Goal: Transaction & Acquisition: Purchase product/service

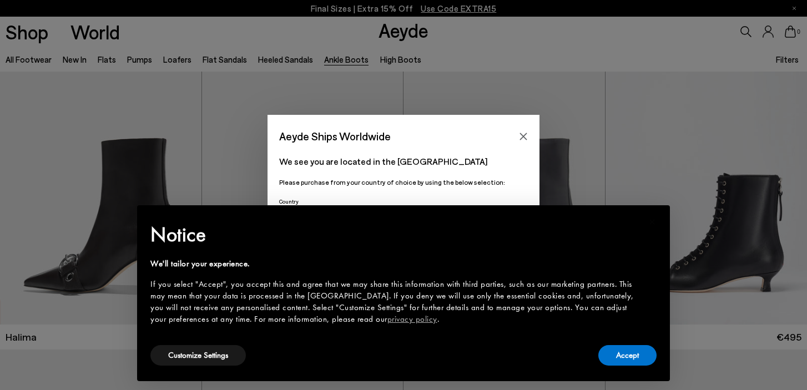
click at [629, 343] on div "Accept" at bounding box center [628, 355] width 58 height 25
click at [622, 366] on div "Accept" at bounding box center [628, 355] width 58 height 25
click at [622, 357] on button "Accept" at bounding box center [628, 355] width 58 height 21
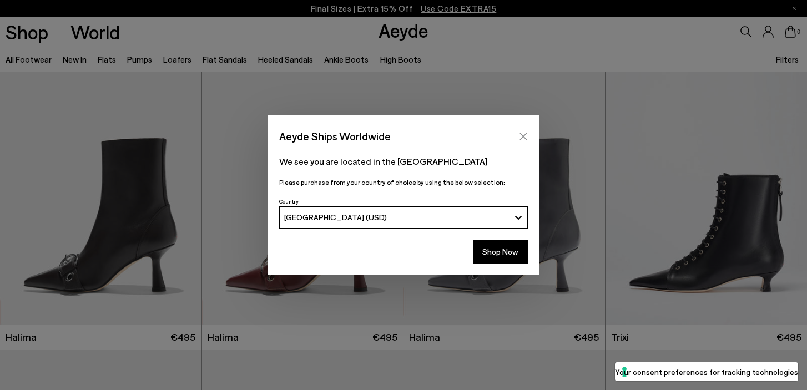
click at [529, 134] on button "Close" at bounding box center [523, 136] width 17 height 17
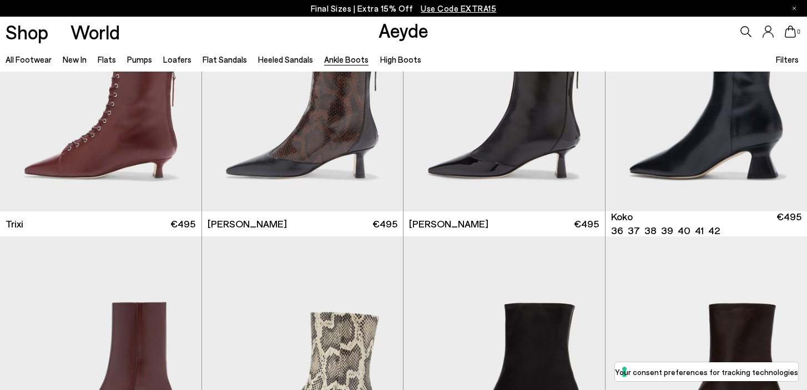
scroll to position [393, 0]
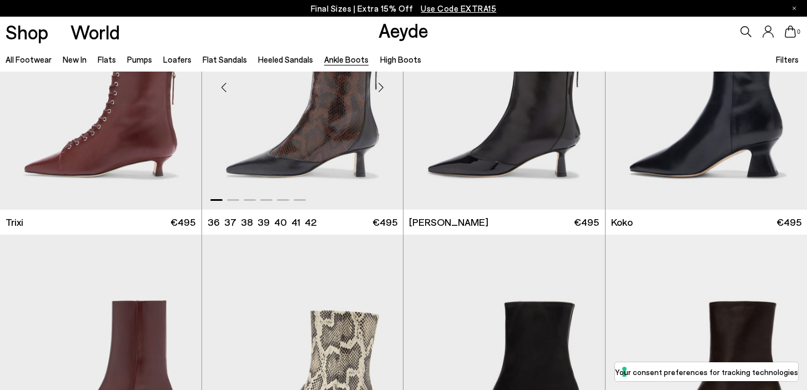
click at [379, 93] on div "Next slide" at bounding box center [380, 87] width 33 height 33
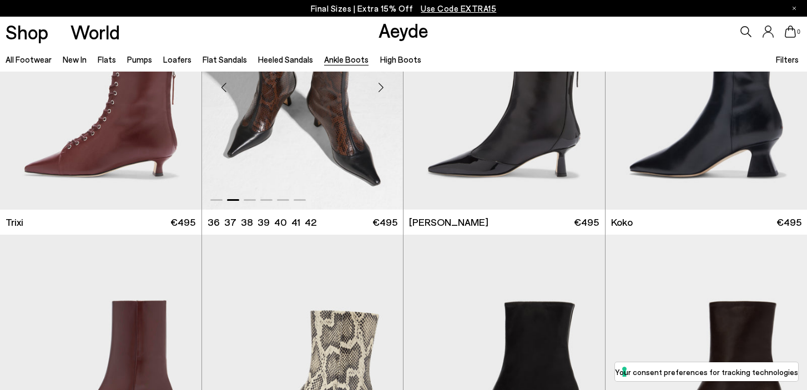
click at [379, 92] on div "Next slide" at bounding box center [380, 87] width 33 height 33
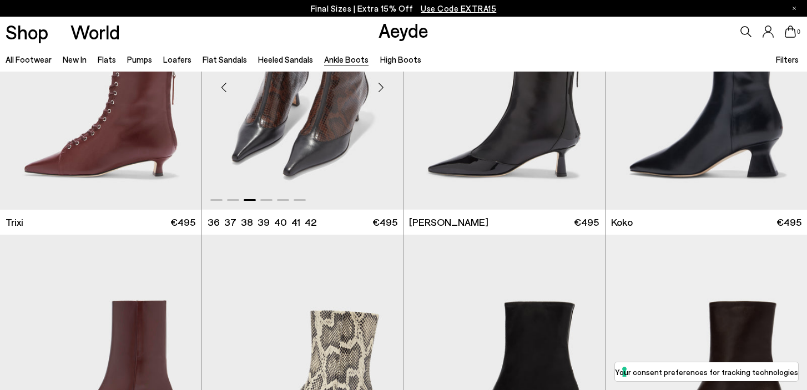
click at [375, 93] on div "Next slide" at bounding box center [380, 87] width 33 height 33
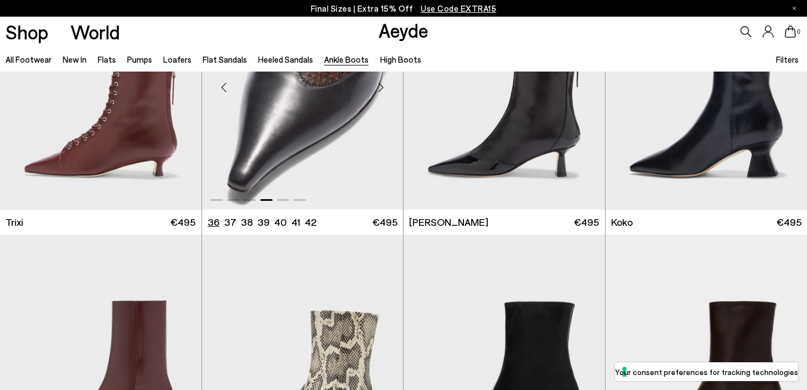
click at [212, 224] on li "36" at bounding box center [214, 222] width 12 height 14
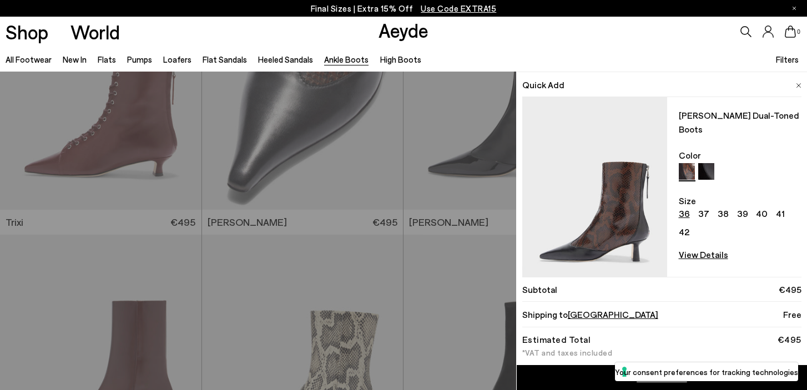
click at [615, 43] on div "0" at bounding box center [672, 32] width 269 height 30
click at [318, 161] on div "Quick Add [PERSON_NAME] Dual-Toned Boots Color Size 36 37 38 39 40 41 42 View D…" at bounding box center [403, 231] width 807 height 319
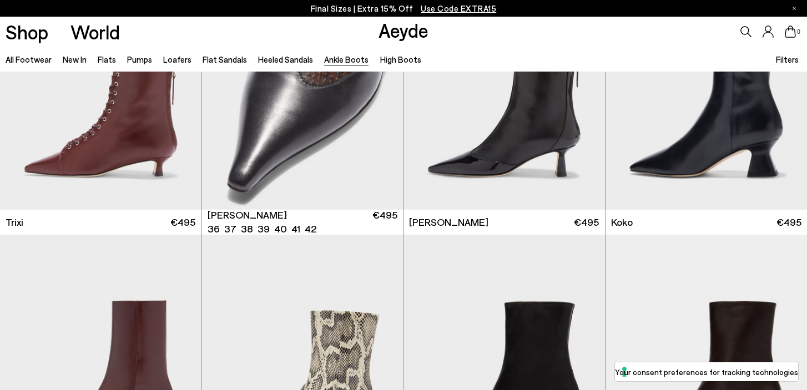
click at [318, 161] on img "4 / 6" at bounding box center [303, 83] width 202 height 253
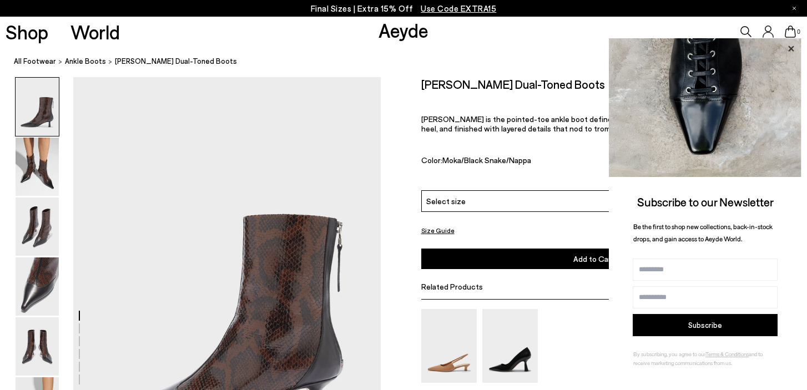
click at [792, 44] on icon at bounding box center [791, 49] width 14 height 14
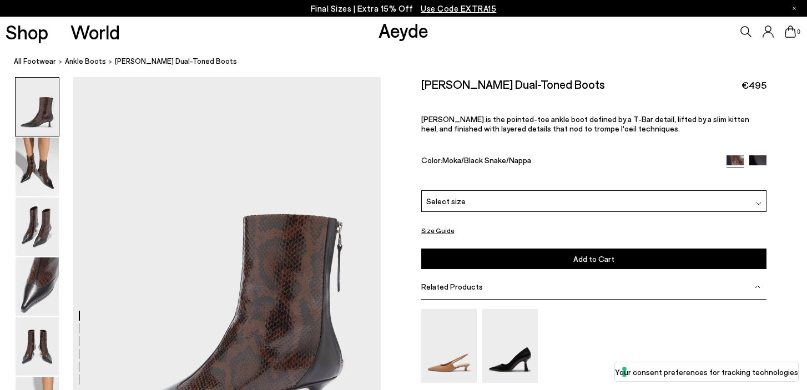
click at [587, 190] on div "Select size" at bounding box center [594, 201] width 346 height 22
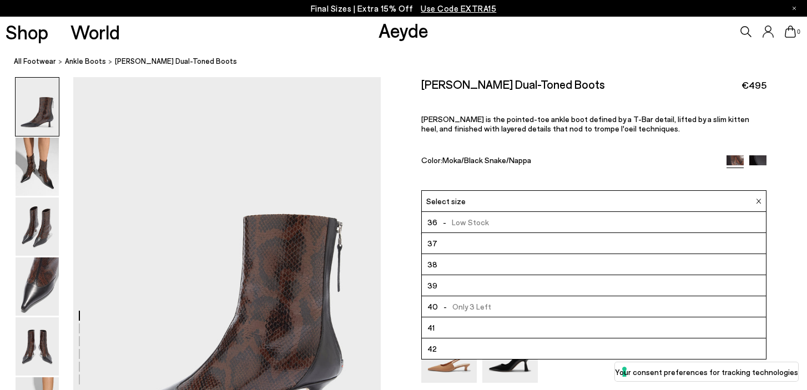
click at [544, 212] on li "36 - Low Stock" at bounding box center [594, 222] width 345 height 21
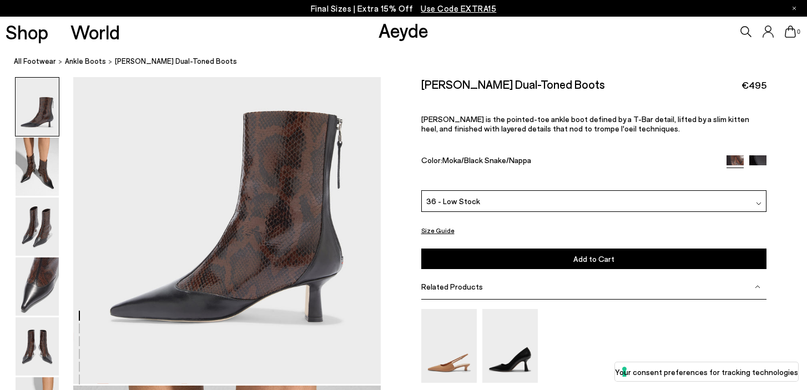
scroll to position [104, 0]
click at [438, 223] on button "Size Guide" at bounding box center [437, 230] width 33 height 14
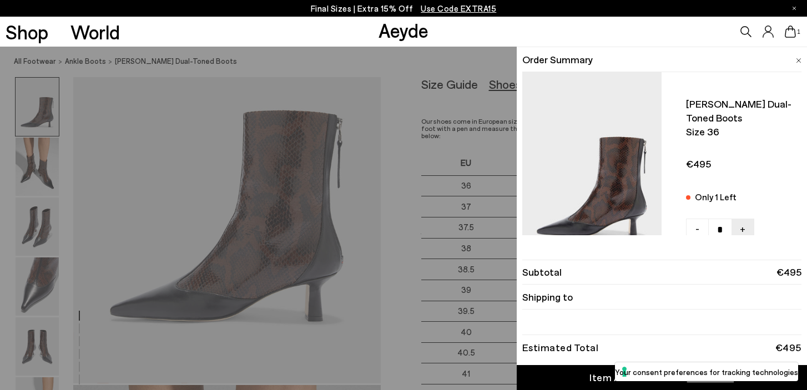
click at [799, 58] on img at bounding box center [799, 60] width 6 height 5
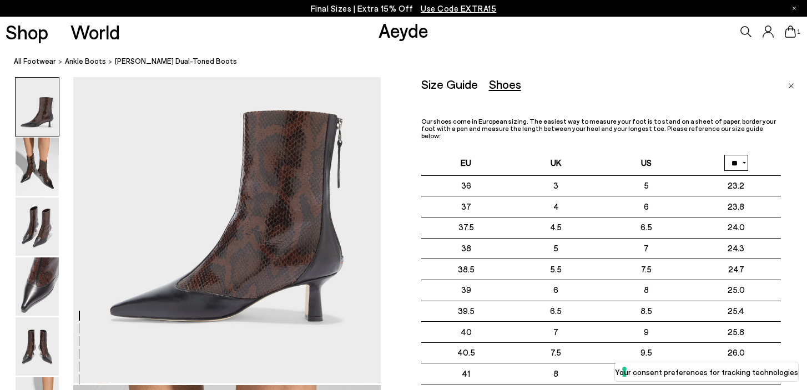
click at [697, 87] on div "Size Guide Shoes Belt" at bounding box center [601, 84] width 360 height 14
click at [789, 82] on link "Close" at bounding box center [792, 83] width 6 height 13
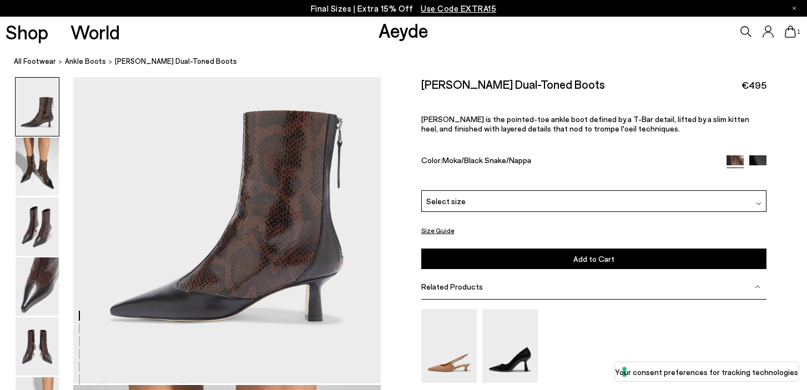
click at [554, 190] on div "Select size" at bounding box center [594, 201] width 346 height 22
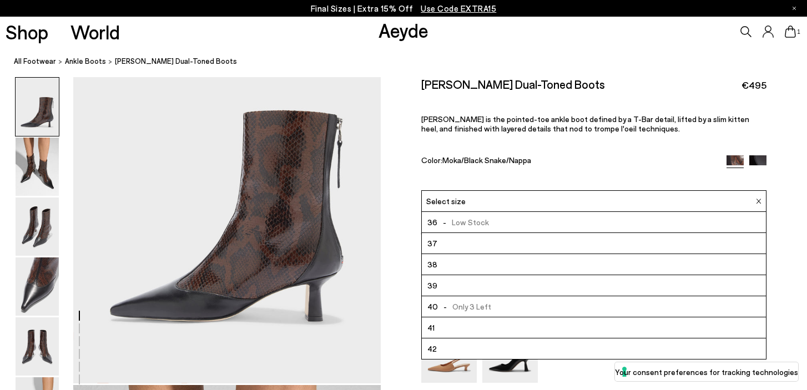
click at [527, 233] on li "37" at bounding box center [594, 243] width 345 height 21
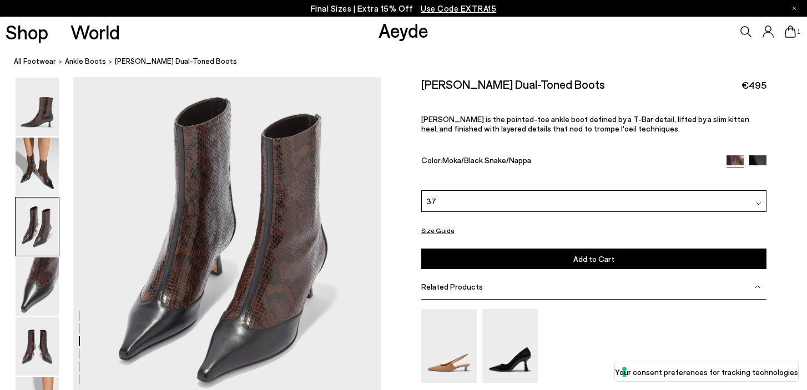
scroll to position [900, 0]
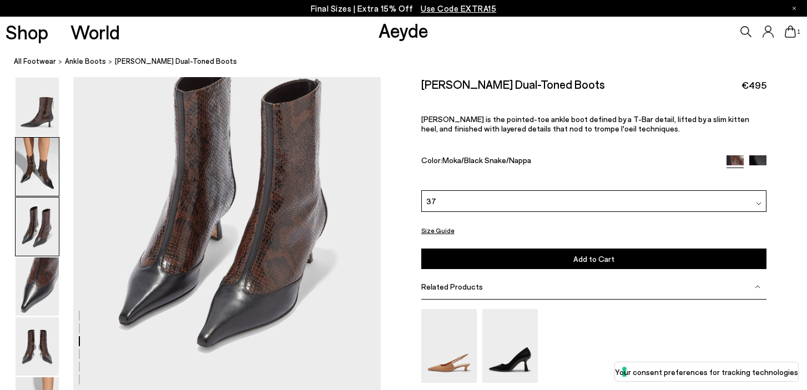
click at [30, 171] on img at bounding box center [37, 167] width 43 height 58
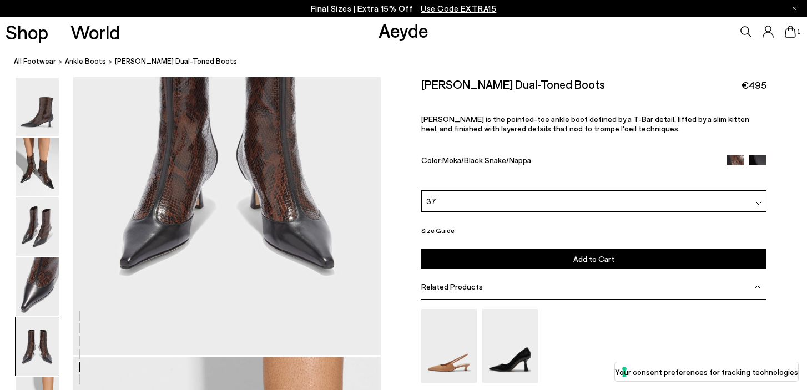
scroll to position [2140, 0]
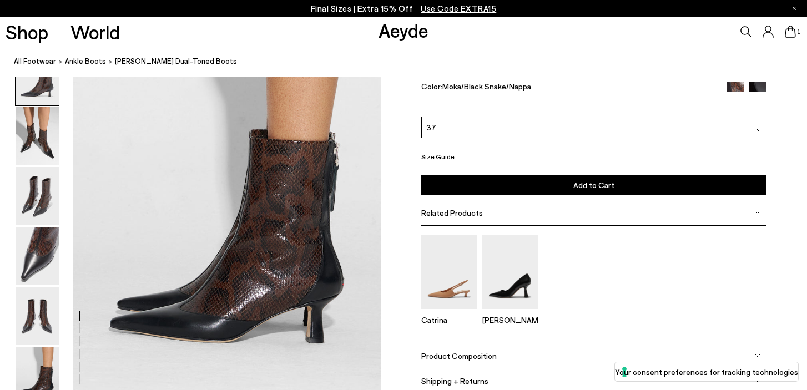
scroll to position [104, 0]
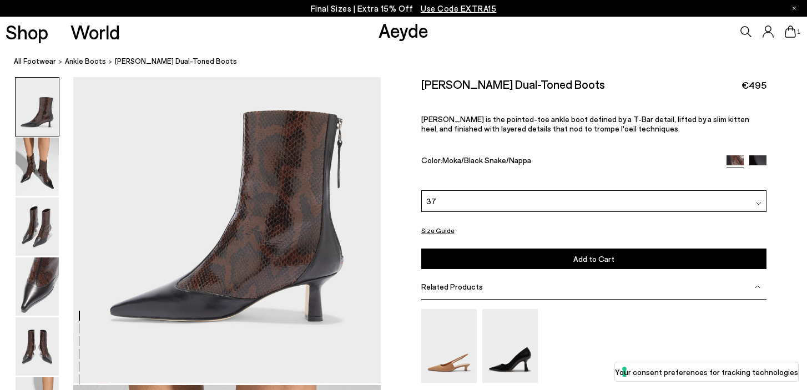
click at [566, 249] on button "Add to Cart Select a Size First" at bounding box center [594, 259] width 346 height 21
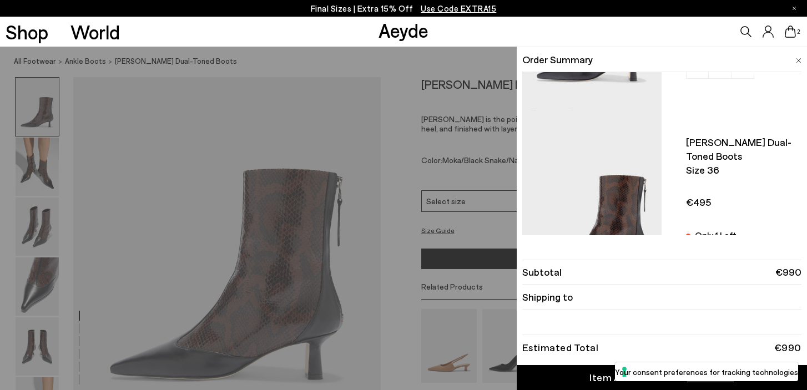
scroll to position [153, 0]
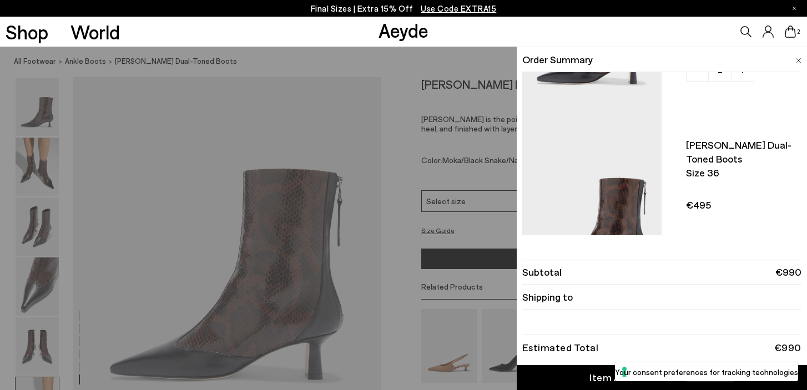
scroll to position [2140, 0]
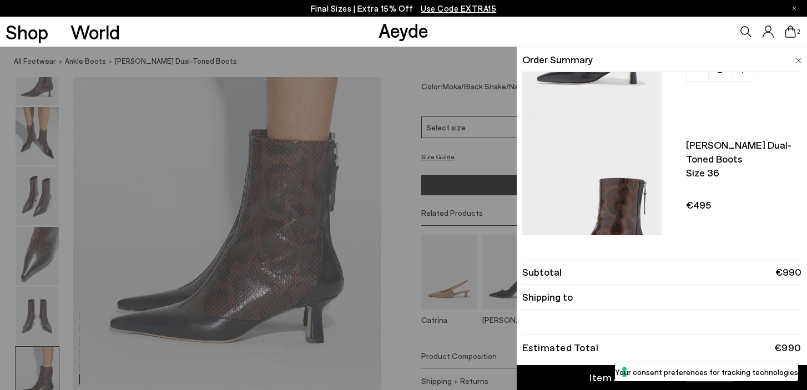
click at [791, 36] on icon at bounding box center [790, 32] width 11 height 12
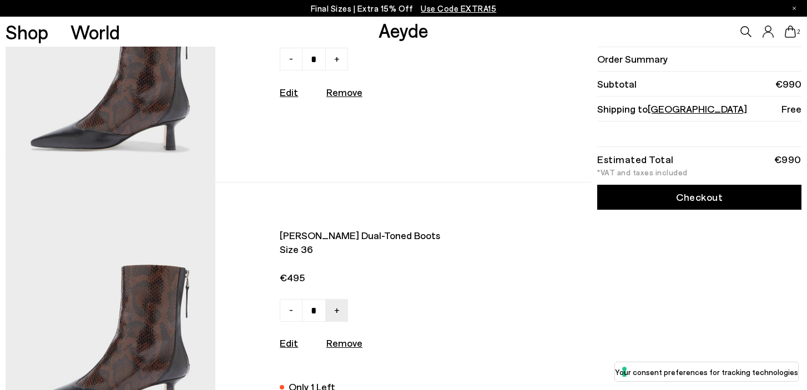
scroll to position [218, 0]
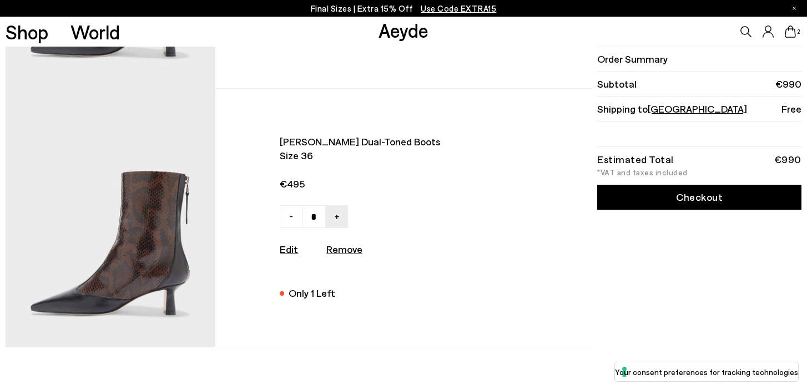
click at [342, 254] on u "Remove" at bounding box center [345, 249] width 36 height 12
type input "*"
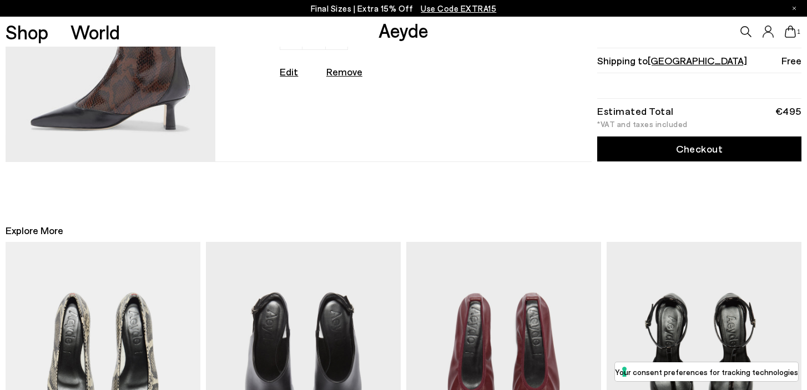
scroll to position [0, 0]
